Goal: Information Seeking & Learning: Learn about a topic

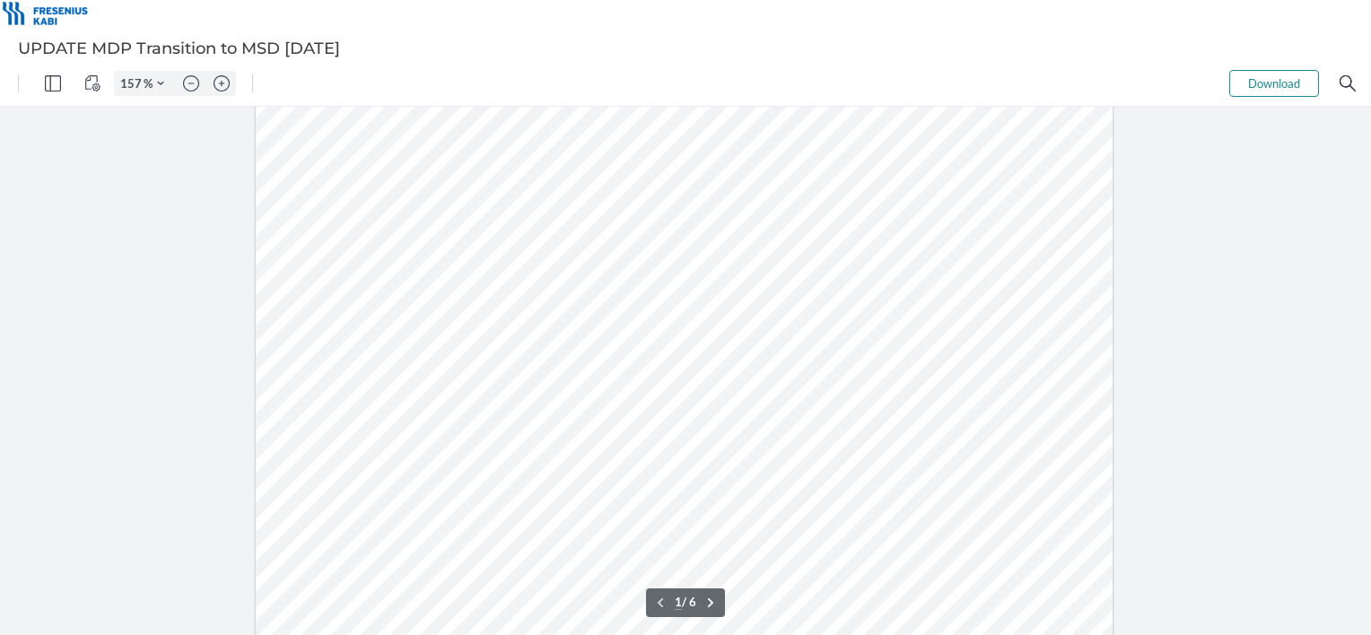
type input "207"
click at [713, 599] on button ".cls-1{fill:#abb0c4;} icon - chevron - right" at bounding box center [711, 603] width 22 height 22
type input "1"
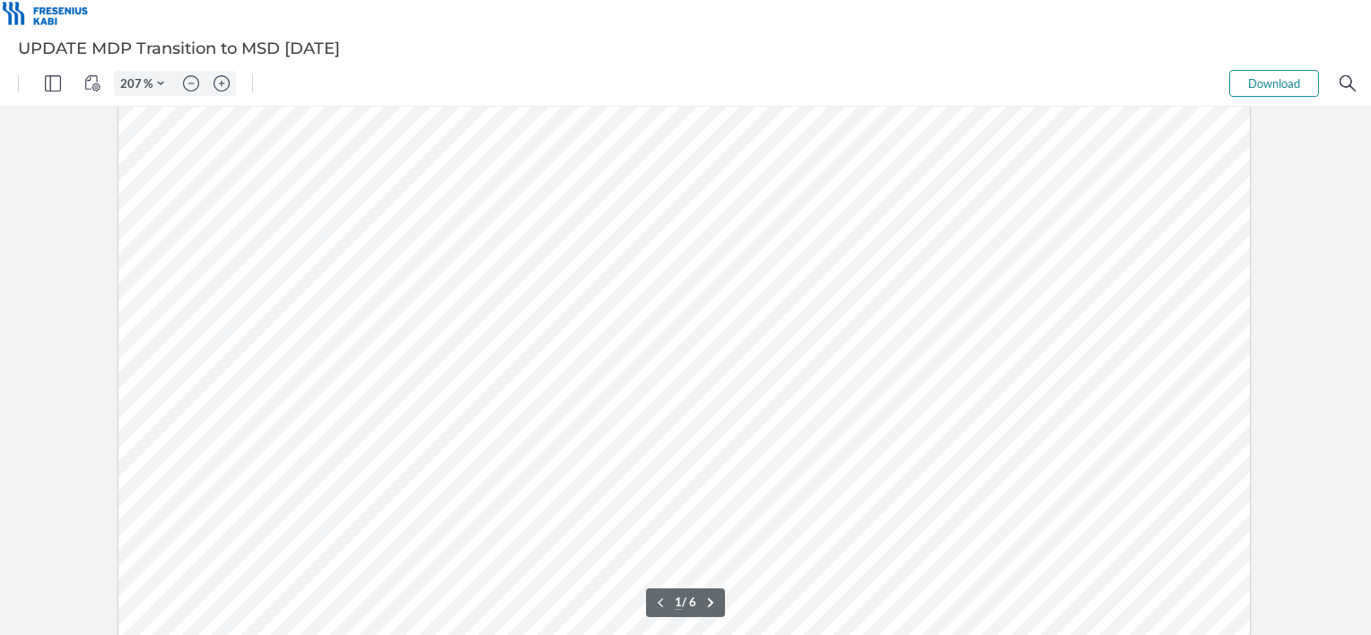
scroll to position [0, 0]
click at [219, 81] on img "Zoom in" at bounding box center [222, 83] width 16 height 16
type input "132"
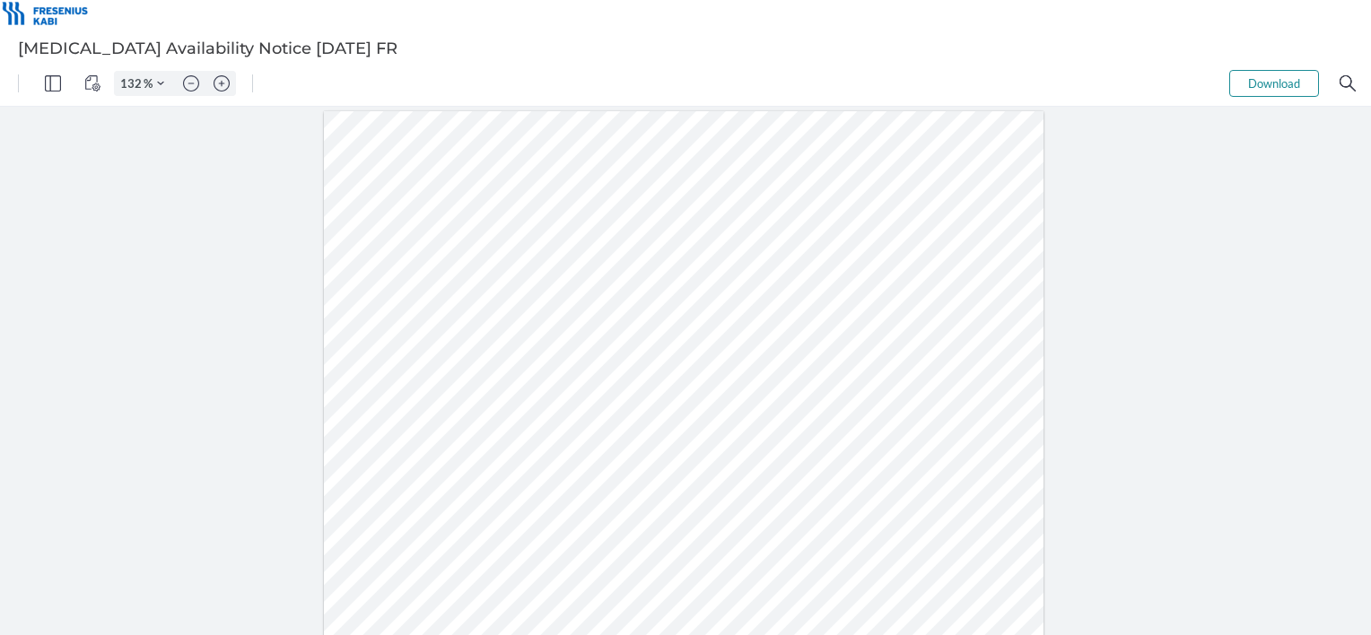
scroll to position [179, 0]
click at [1213, 275] on div at bounding box center [685, 371] width 1371 height 529
click at [1203, 300] on div at bounding box center [685, 371] width 1371 height 529
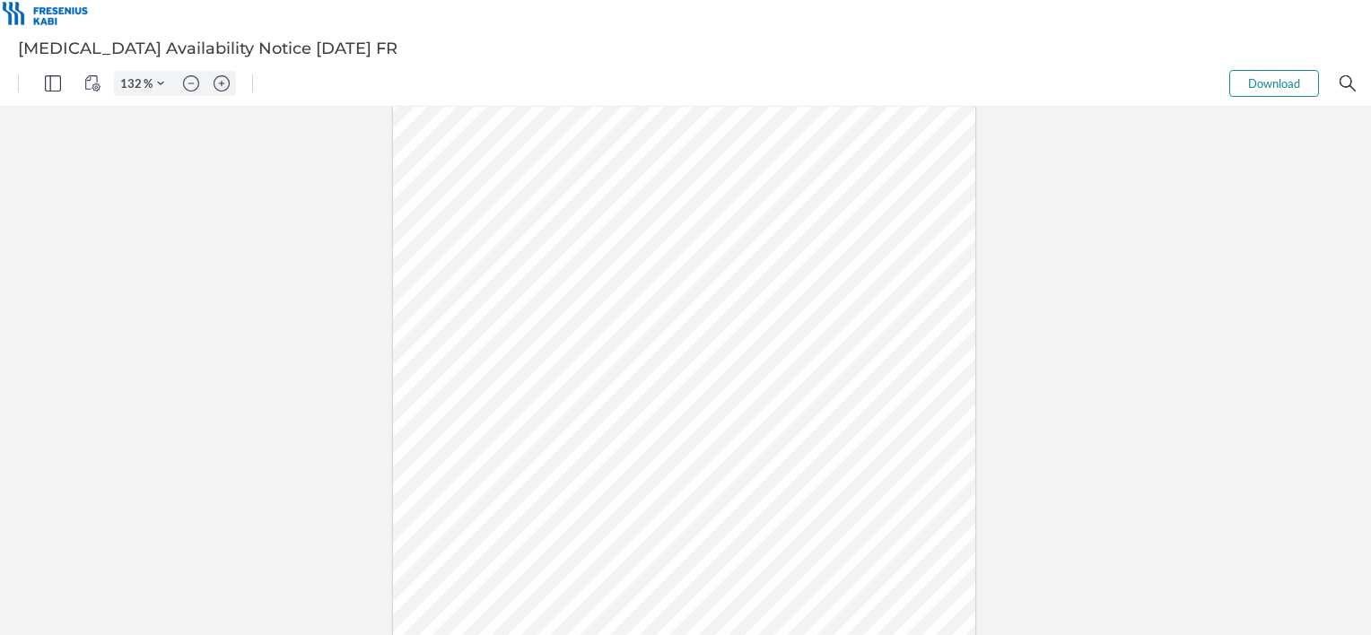
type input "157"
